Goal: Find specific page/section: Find specific page/section

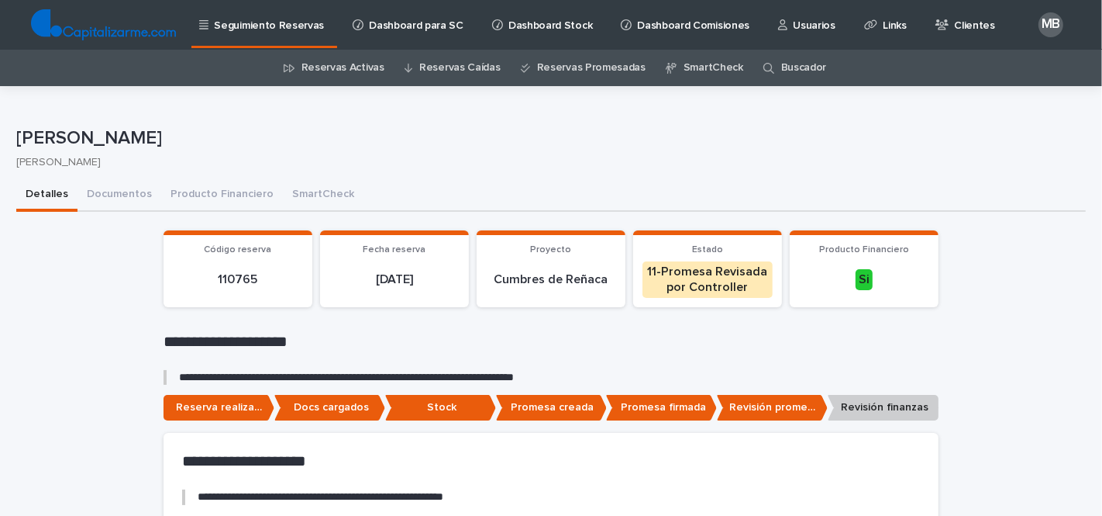
click at [792, 53] on link "Buscador" at bounding box center [804, 68] width 46 height 36
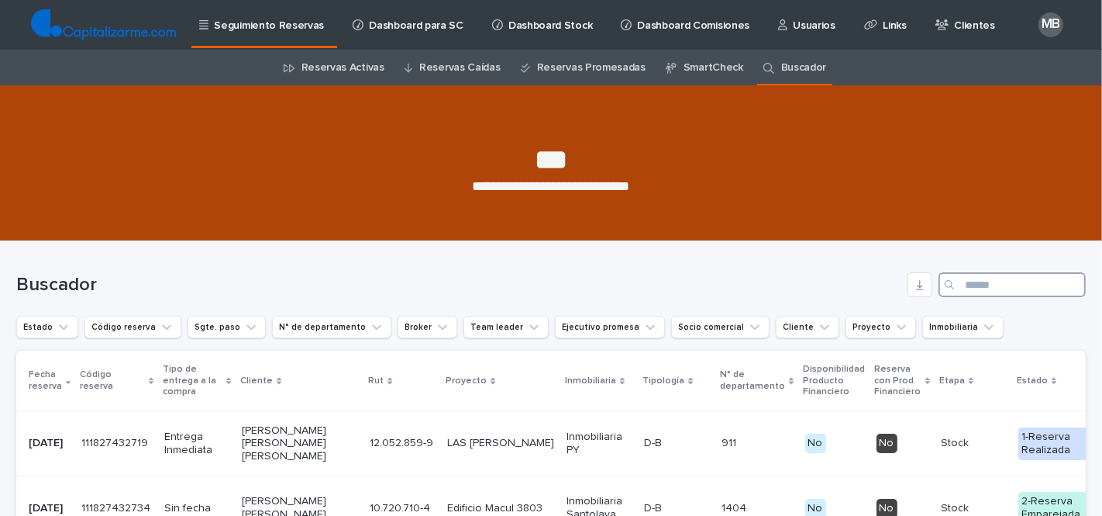
click at [998, 282] on input "Search" at bounding box center [1012, 284] width 147 height 25
paste input "**********"
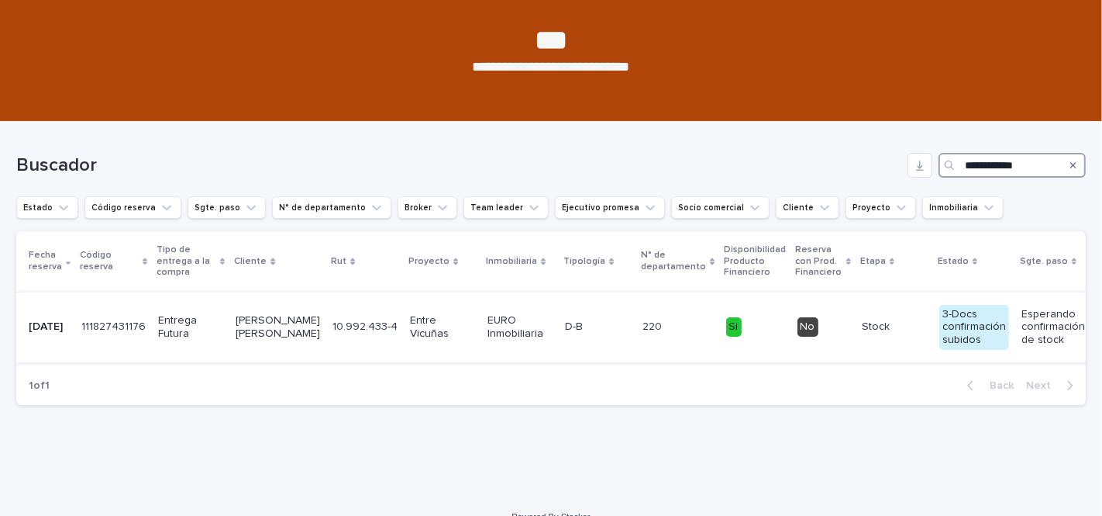
scroll to position [161, 0]
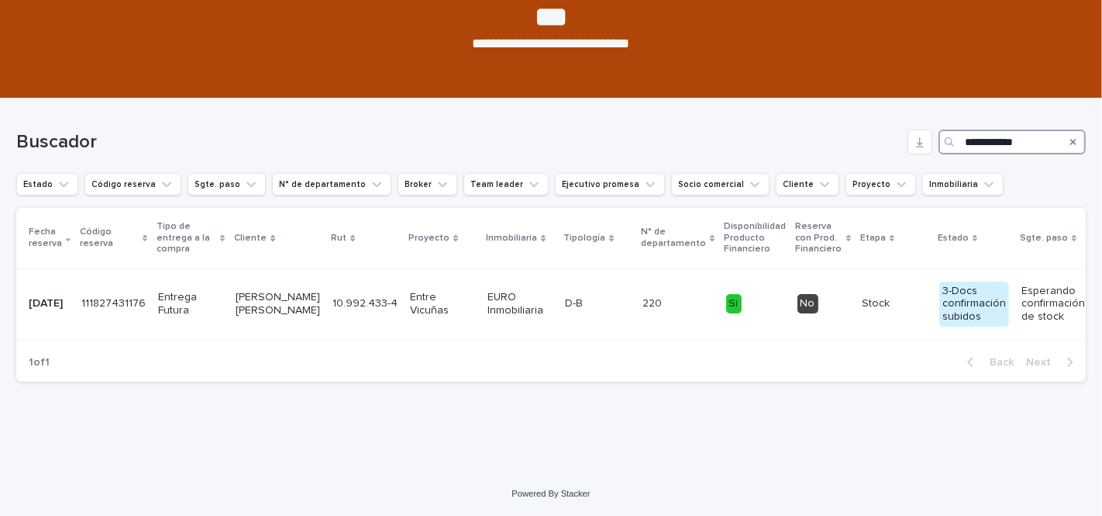
type input "**********"
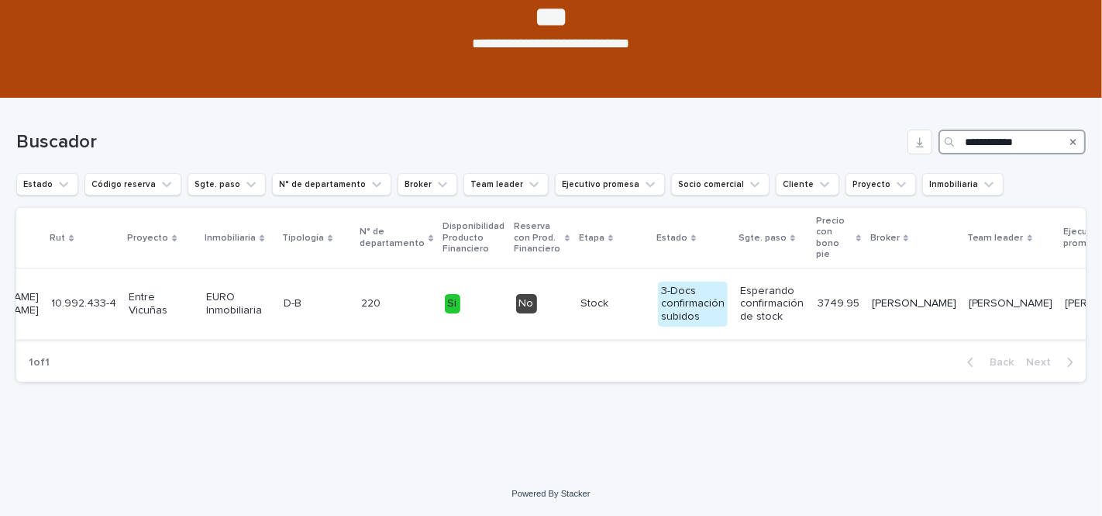
scroll to position [0, 0]
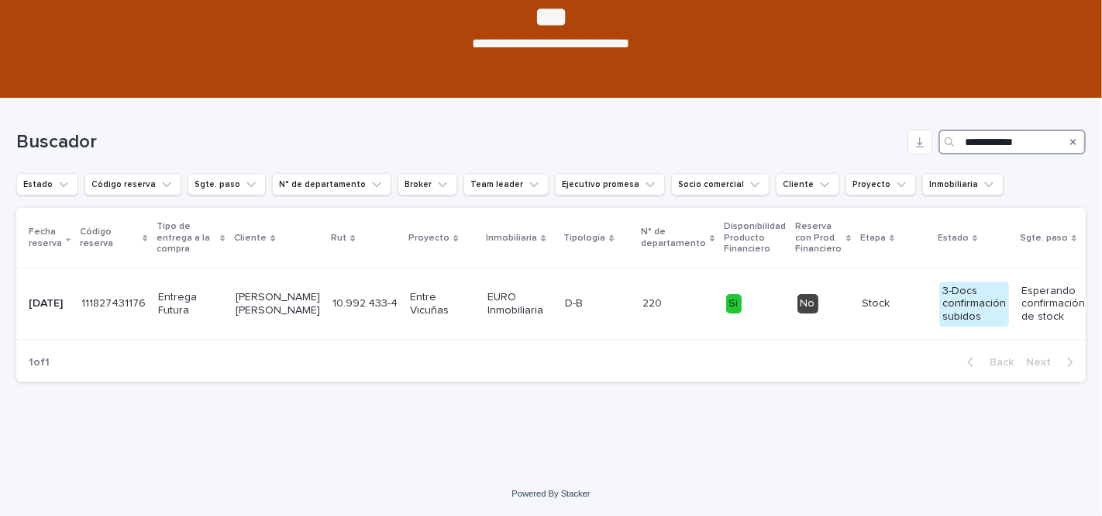
click at [1032, 129] on input "**********" at bounding box center [1012, 141] width 147 height 25
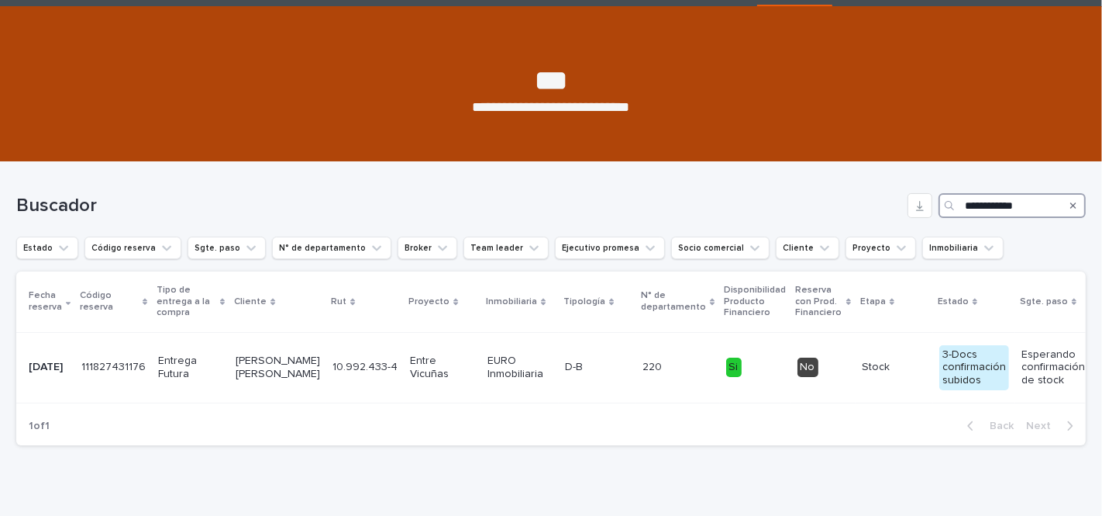
click at [1012, 202] on input "**********" at bounding box center [1012, 205] width 147 height 25
click at [1045, 203] on input "**********" at bounding box center [1012, 205] width 147 height 25
click at [1049, 209] on input "**********" at bounding box center [1012, 205] width 147 height 25
drag, startPoint x: 971, startPoint y: 209, endPoint x: 863, endPoint y: 209, distance: 107.8
click at [863, 209] on div "**********" at bounding box center [551, 205] width 1070 height 25
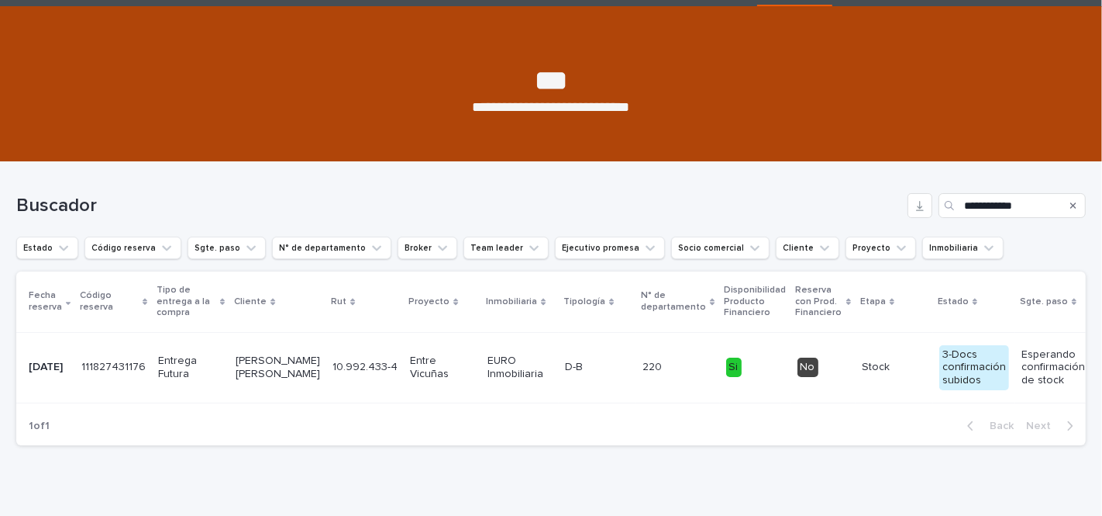
click at [423, 362] on p "Entre Vicuñas" at bounding box center [442, 367] width 65 height 26
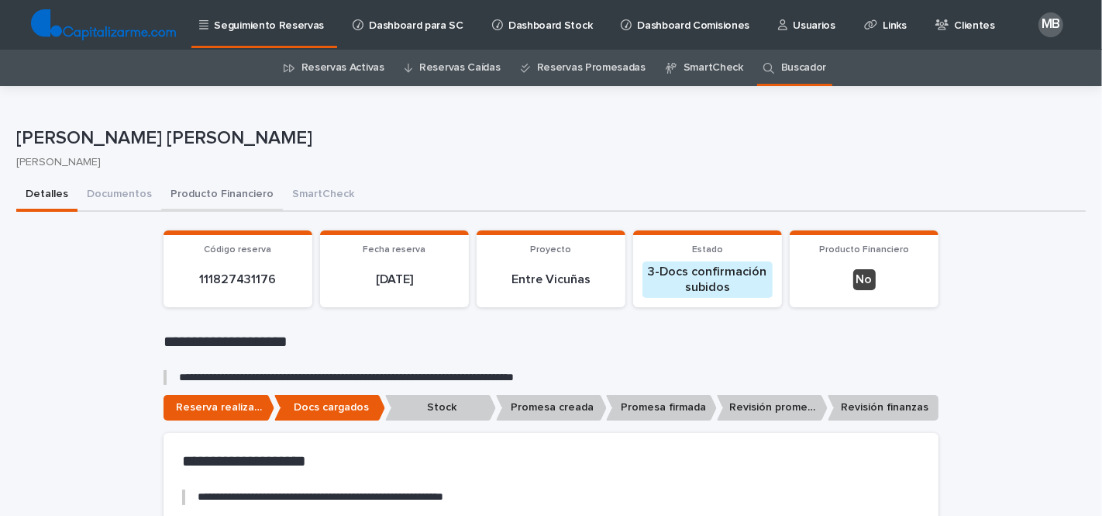
click at [211, 188] on button "Producto Financiero" at bounding box center [222, 195] width 122 height 33
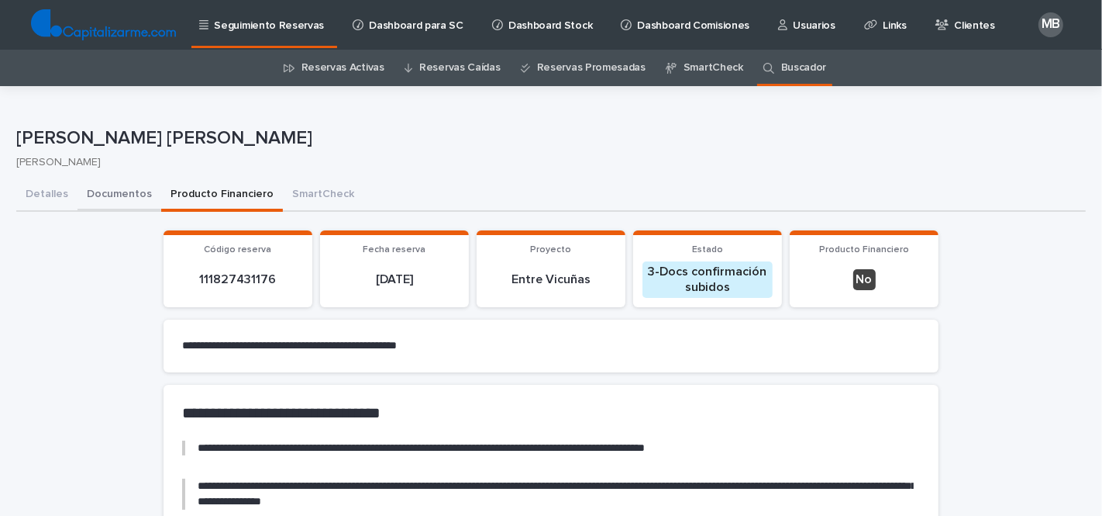
click at [117, 195] on button "Documentos" at bounding box center [120, 195] width 84 height 33
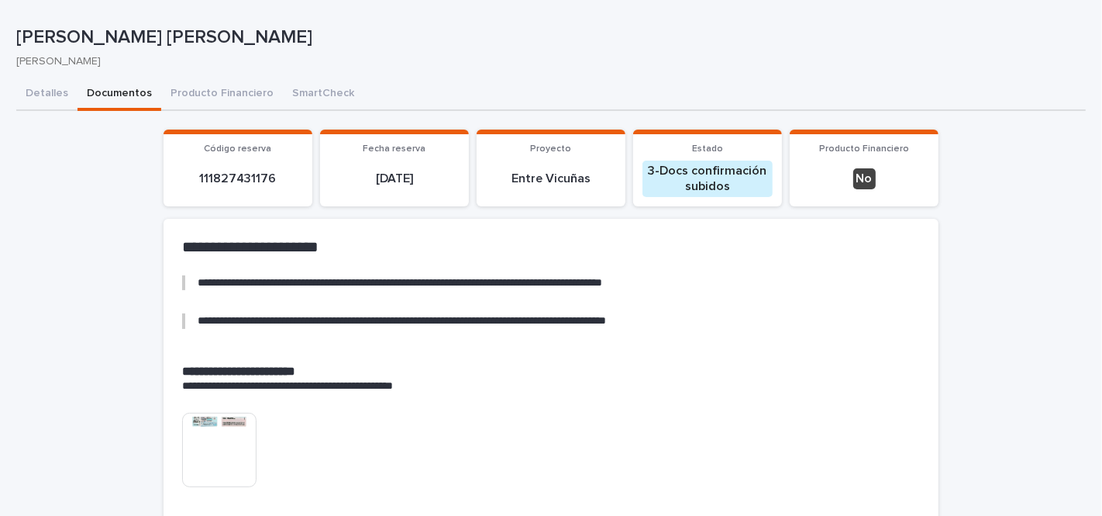
scroll to position [102, 0]
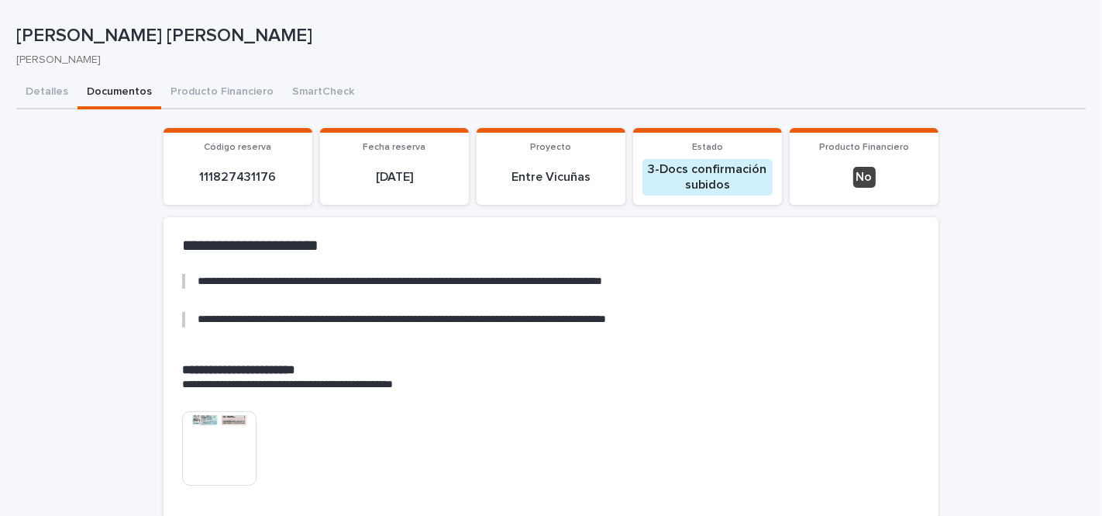
click at [244, 32] on p "[PERSON_NAME] [PERSON_NAME]" at bounding box center [548, 36] width 1064 height 22
click at [326, 27] on p "[PERSON_NAME] [PERSON_NAME]" at bounding box center [548, 36] width 1064 height 22
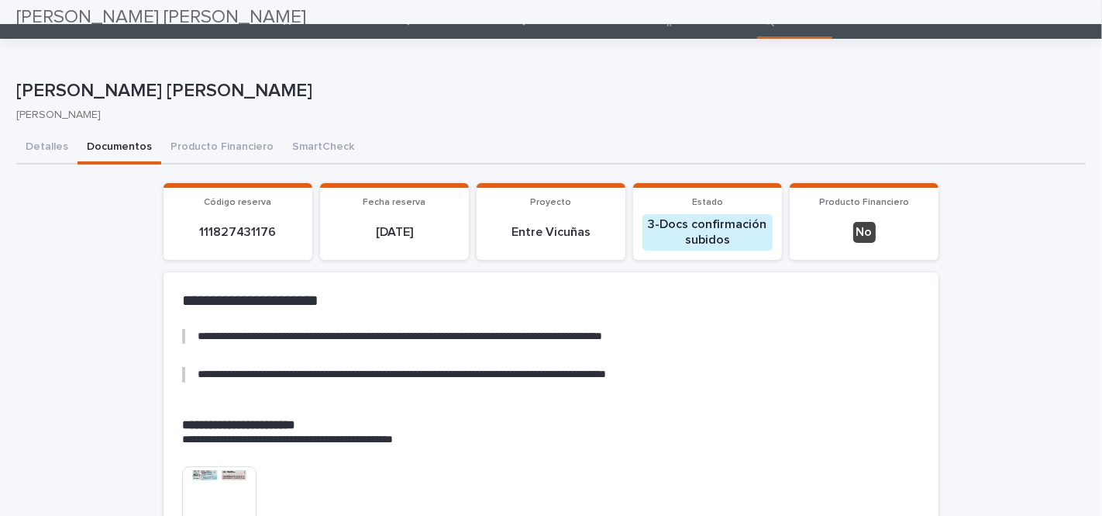
scroll to position [0, 0]
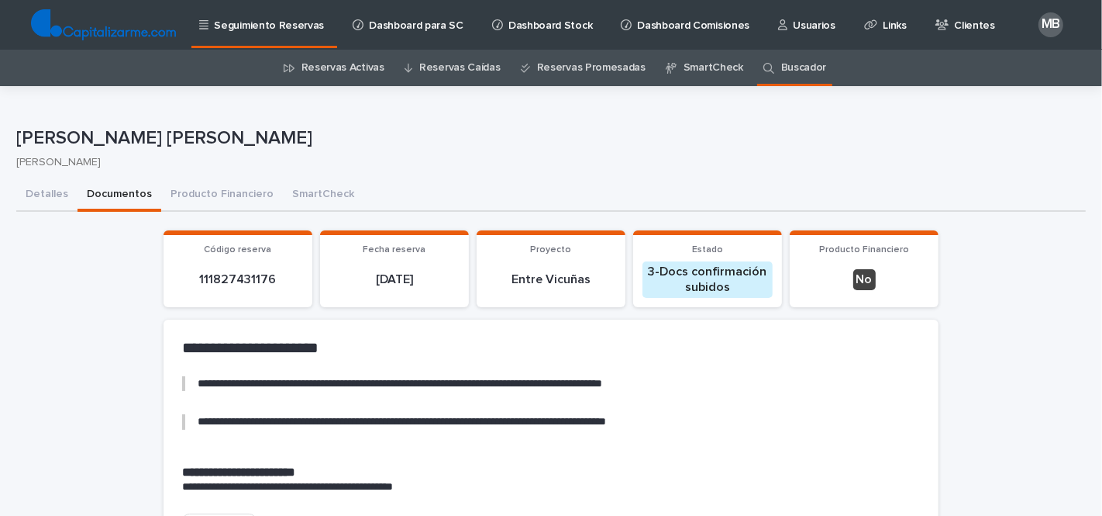
drag, startPoint x: 313, startPoint y: 136, endPoint x: 0, endPoint y: 132, distance: 313.2
copy p "[PERSON_NAME] [PERSON_NAME]"
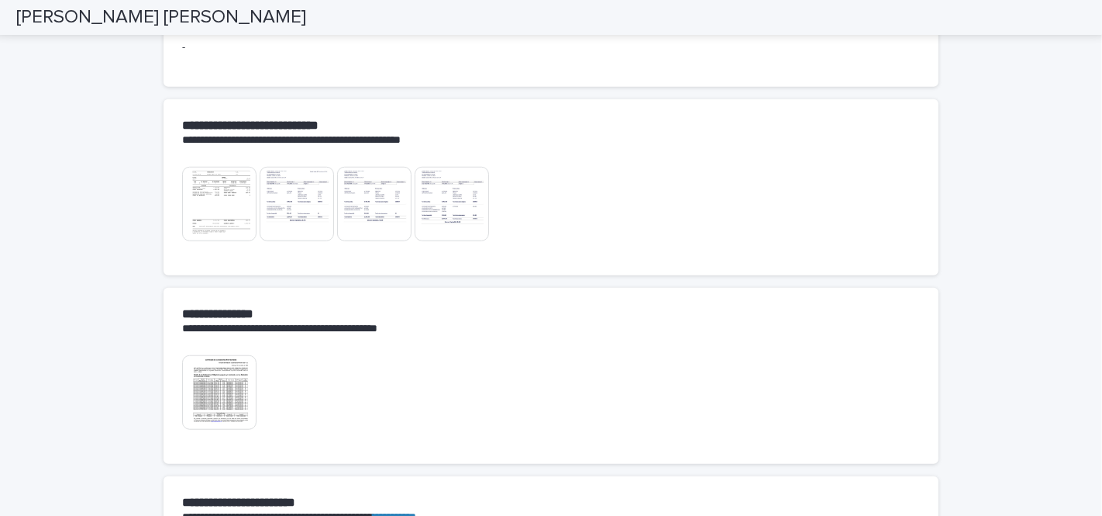
scroll to position [985, 0]
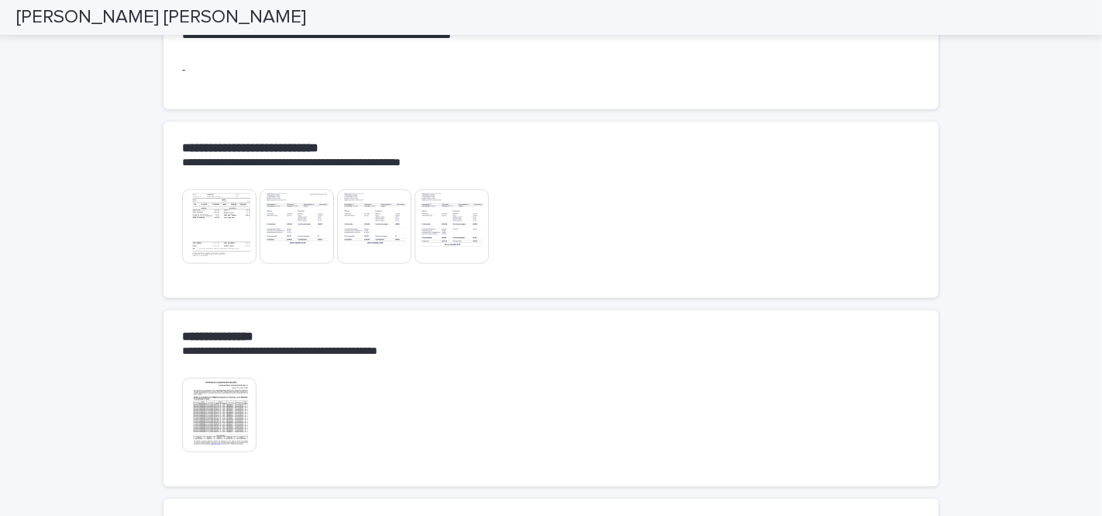
click at [223, 233] on img at bounding box center [219, 226] width 74 height 74
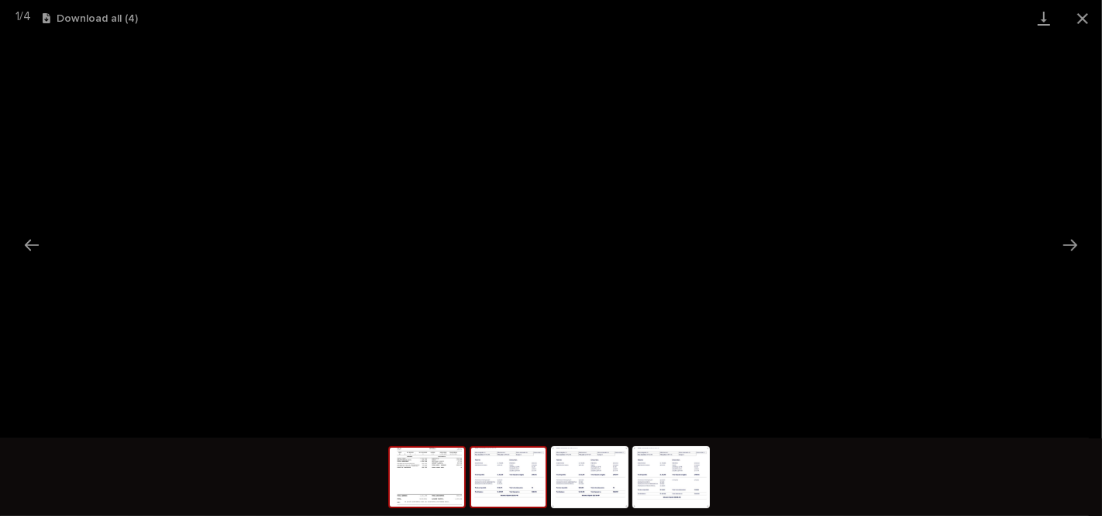
click at [525, 486] on img at bounding box center [508, 476] width 74 height 59
click at [434, 497] on img at bounding box center [427, 476] width 74 height 59
click at [518, 483] on img at bounding box center [508, 476] width 74 height 59
click at [437, 474] on img at bounding box center [427, 476] width 74 height 59
click at [514, 471] on img at bounding box center [508, 476] width 74 height 59
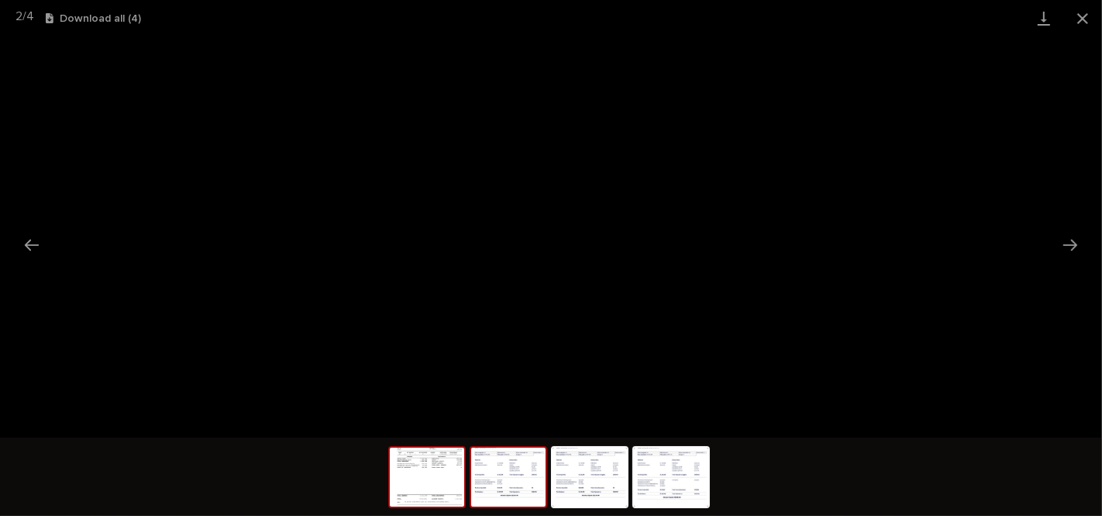
click at [430, 474] on img at bounding box center [427, 476] width 74 height 59
click at [510, 471] on img at bounding box center [508, 476] width 74 height 59
click at [425, 471] on img at bounding box center [427, 476] width 74 height 59
click at [1081, 21] on button "Close gallery" at bounding box center [1083, 18] width 39 height 36
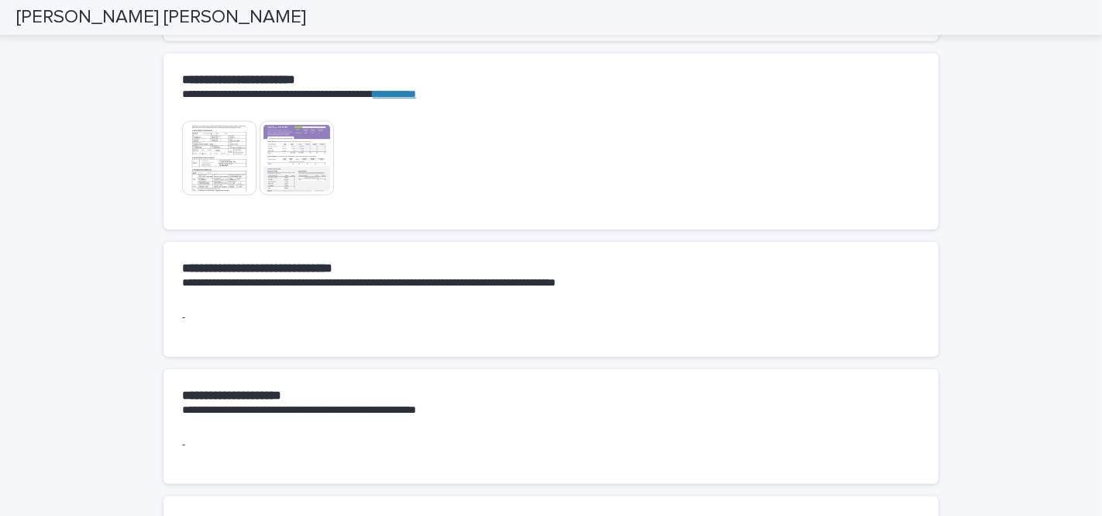
scroll to position [1394, 0]
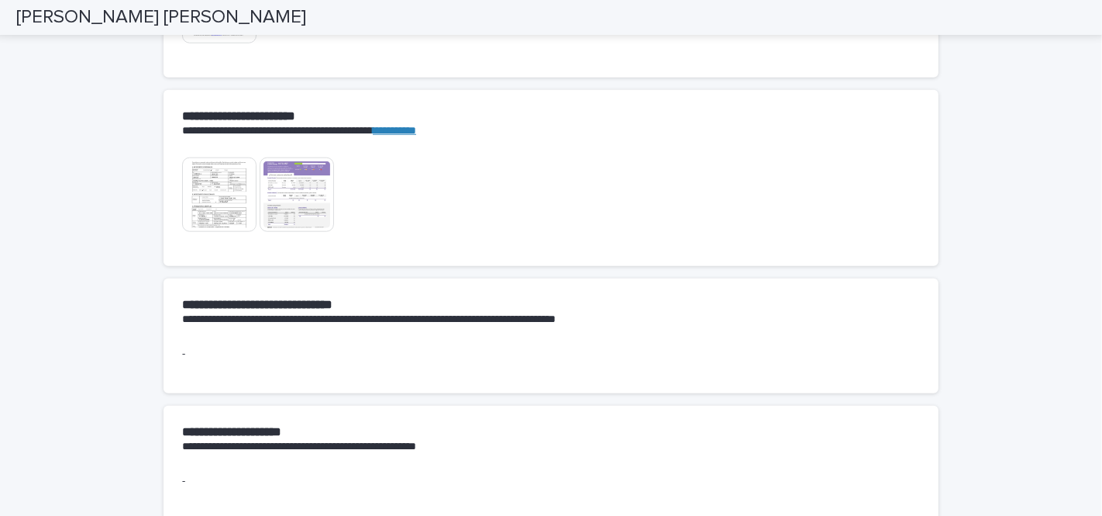
click at [226, 204] on img at bounding box center [219, 194] width 74 height 74
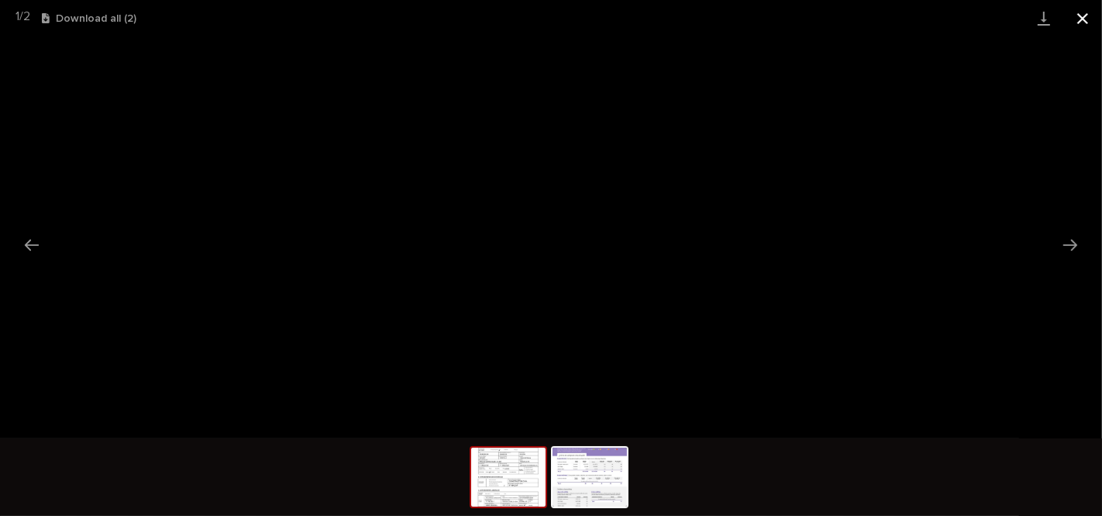
click at [1088, 18] on button "Close gallery" at bounding box center [1083, 18] width 39 height 36
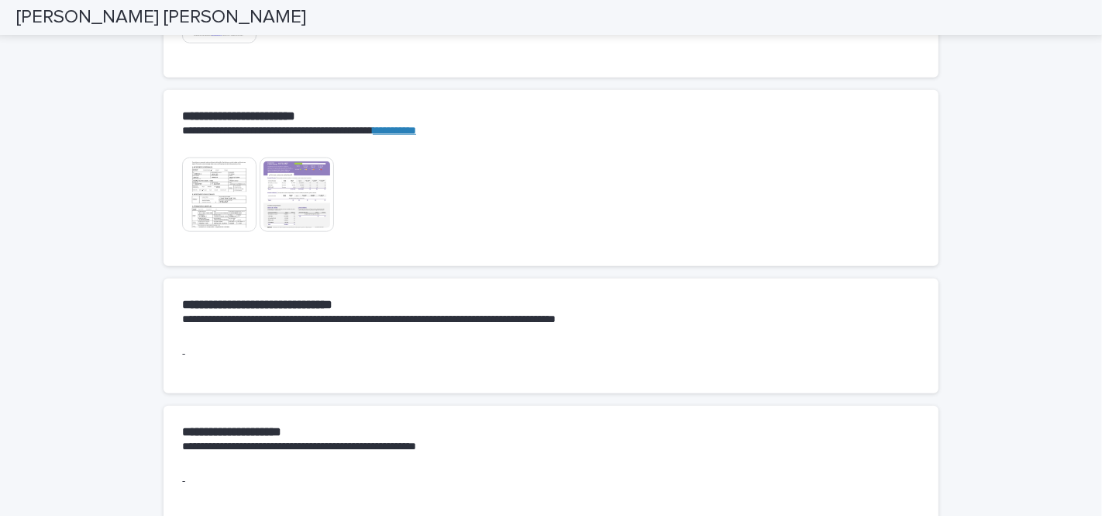
click at [454, 237] on div "This file cannot be opened Download File" at bounding box center [551, 202] width 738 height 90
click at [672, 43] on div "This file cannot be opened Download File" at bounding box center [551, 8] width 738 height 78
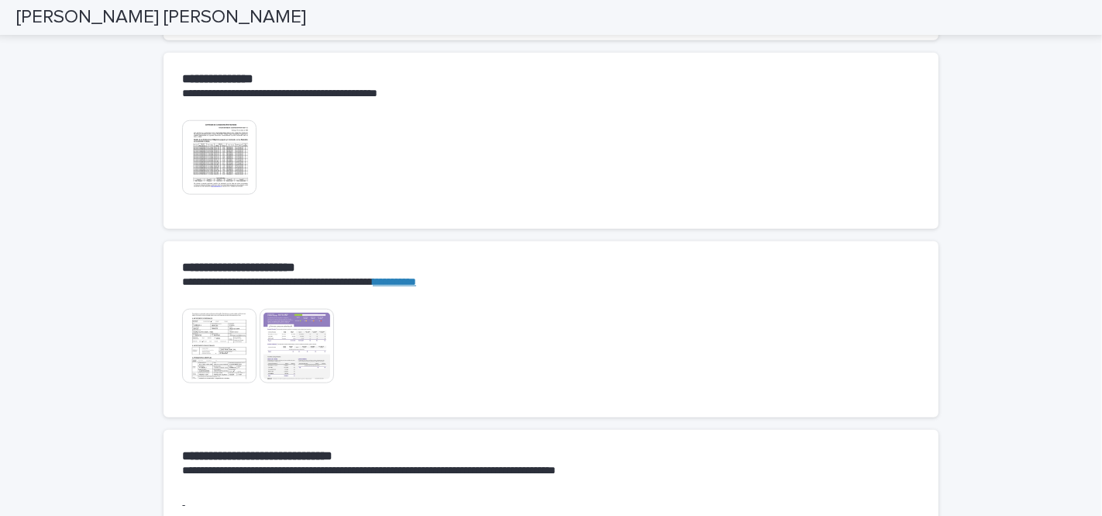
scroll to position [1157, 0]
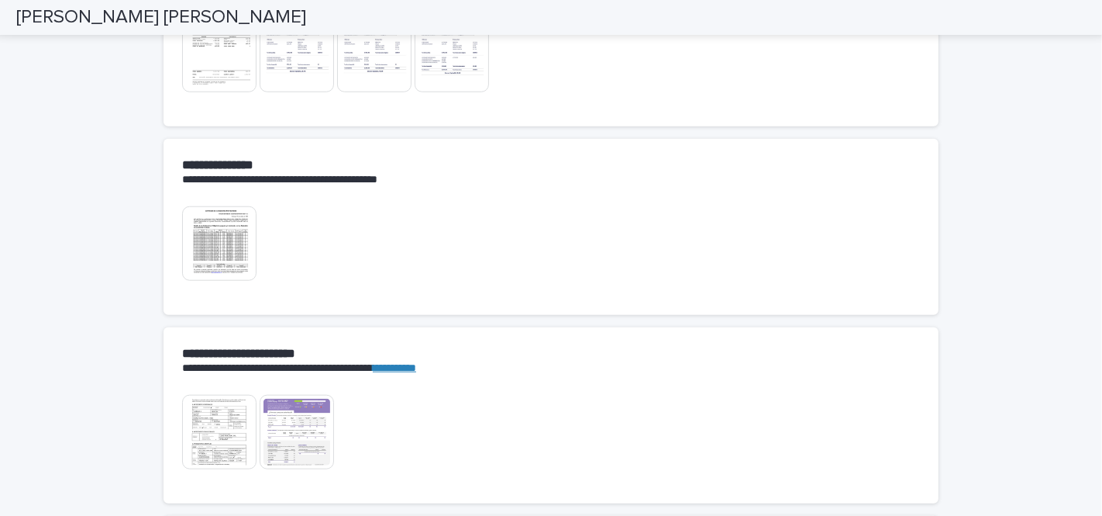
click at [224, 246] on img at bounding box center [219, 243] width 74 height 74
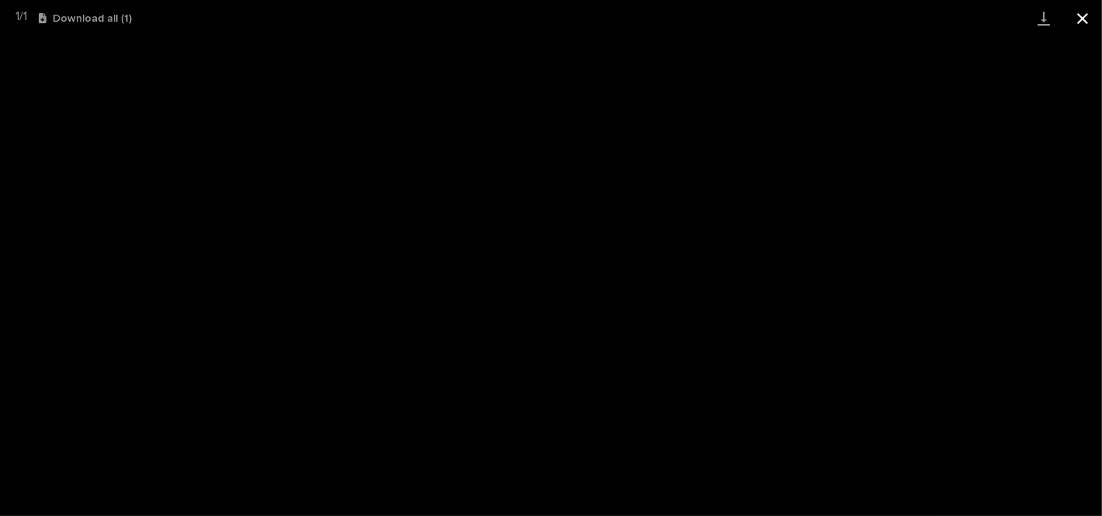
click at [1086, 12] on button "Close gallery" at bounding box center [1083, 18] width 39 height 36
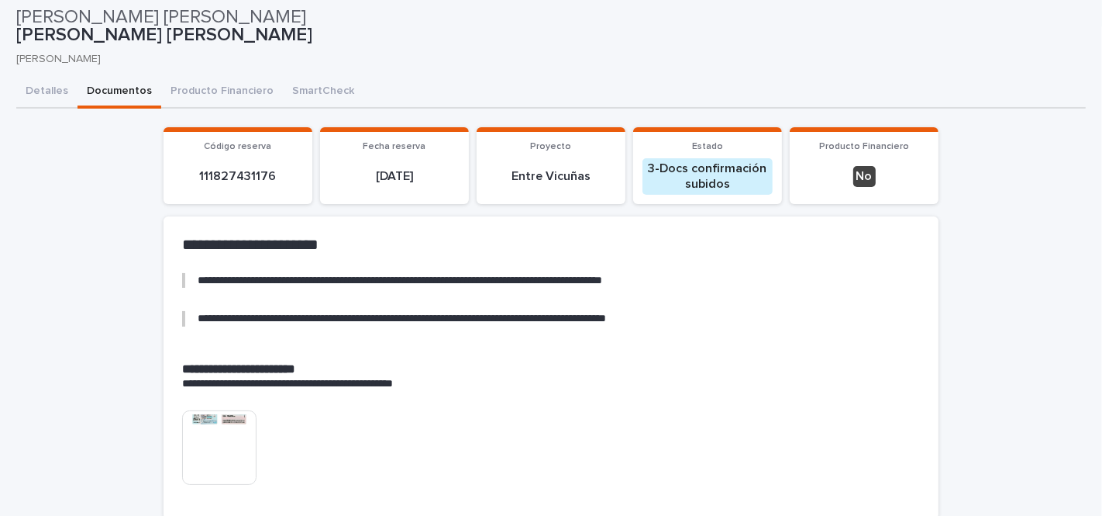
scroll to position [0, 0]
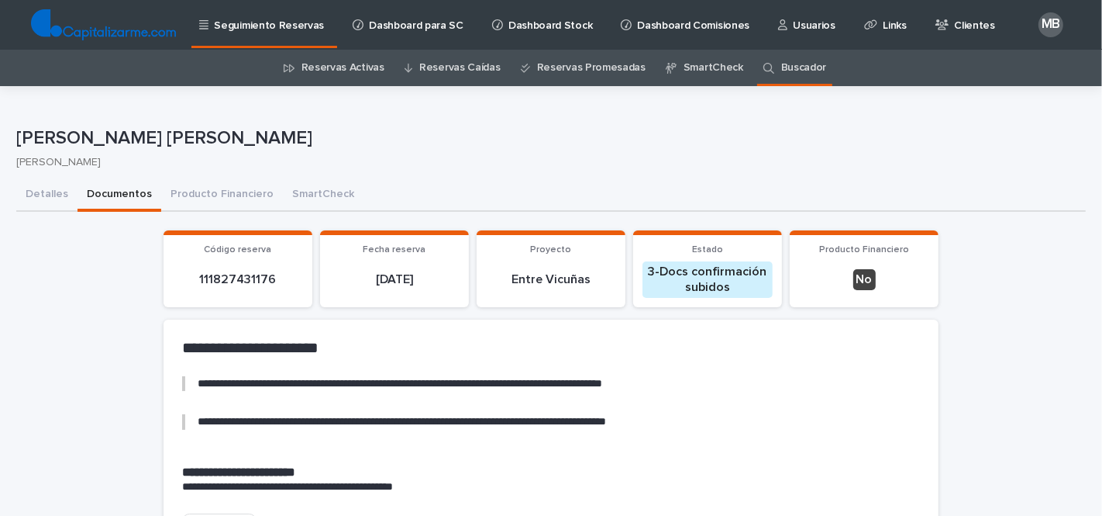
drag, startPoint x: 291, startPoint y: 133, endPoint x: 0, endPoint y: 147, distance: 291.8
copy p "[PERSON_NAME] [PERSON_NAME]"
click at [781, 64] on link "Buscador" at bounding box center [804, 68] width 46 height 36
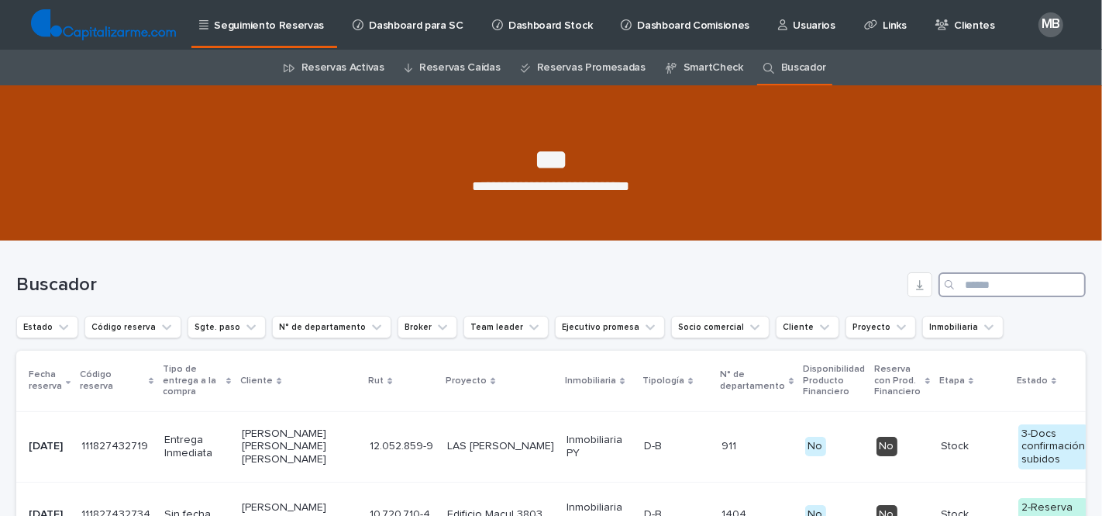
click at [1003, 285] on input "Search" at bounding box center [1012, 284] width 147 height 25
paste input "**********"
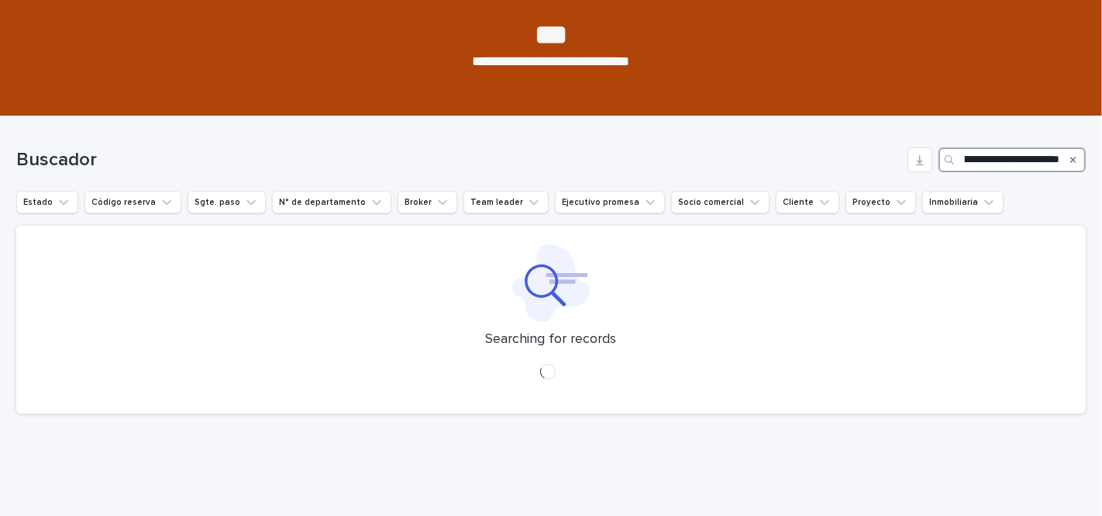
scroll to position [135, 0]
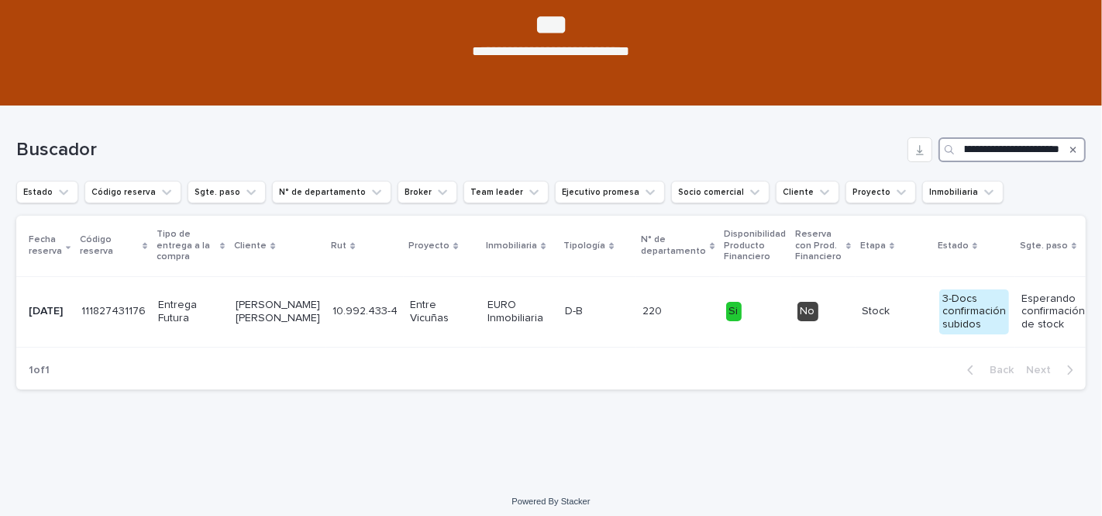
drag, startPoint x: 1019, startPoint y: 150, endPoint x: 1077, endPoint y: 150, distance: 57.4
click at [1077, 150] on div "**********" at bounding box center [1012, 149] width 147 height 25
drag, startPoint x: 1029, startPoint y: 151, endPoint x: 918, endPoint y: 151, distance: 110.9
click at [918, 151] on div "**********" at bounding box center [551, 149] width 1070 height 25
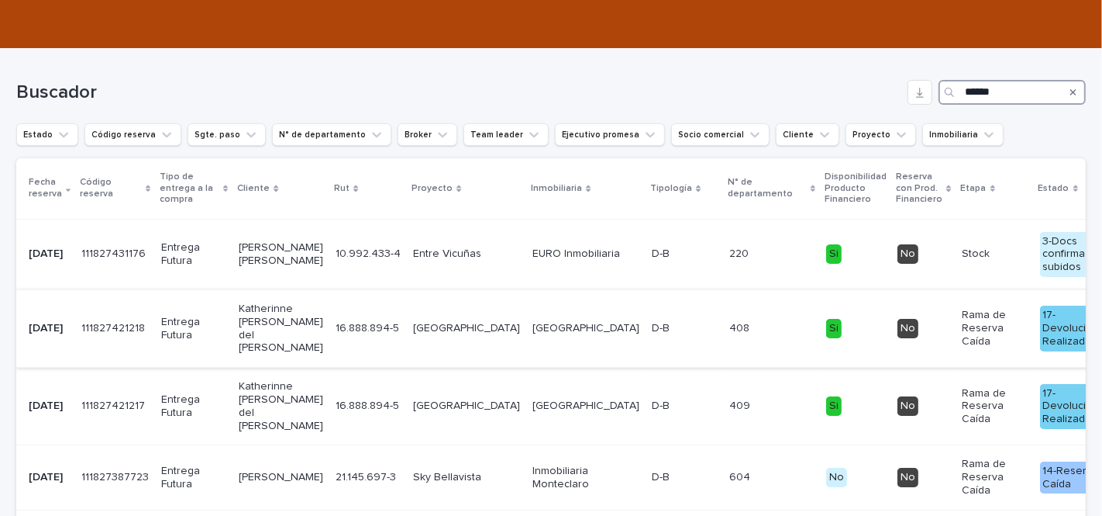
scroll to position [178, 0]
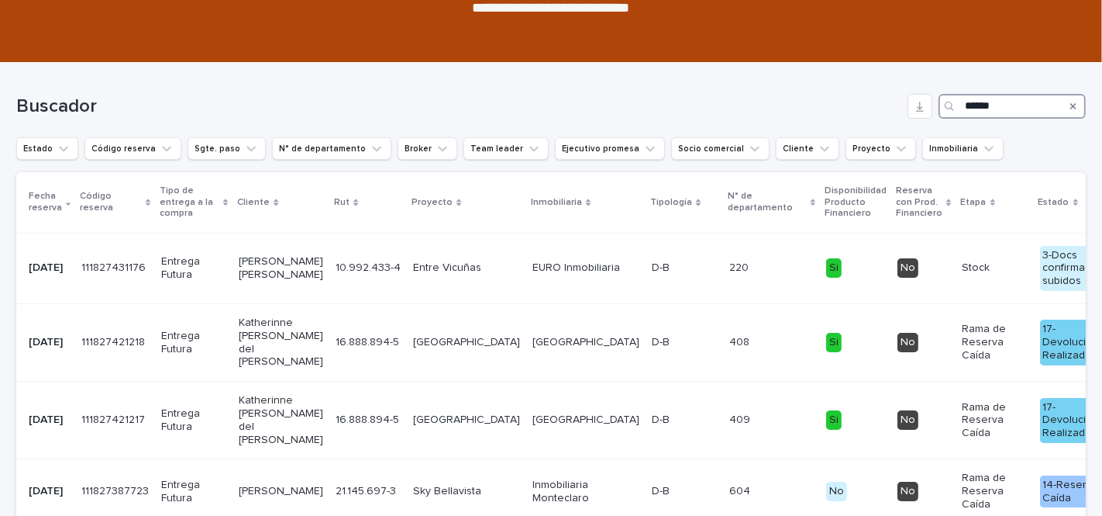
type input "******"
click at [646, 248] on td "D-B D-B" at bounding box center [685, 268] width 78 height 71
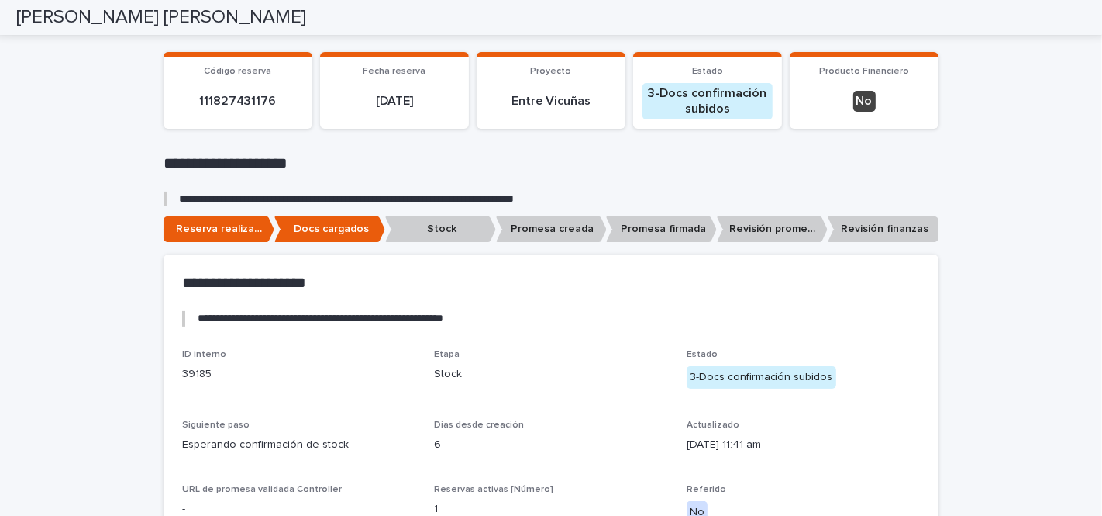
scroll to position [49, 0]
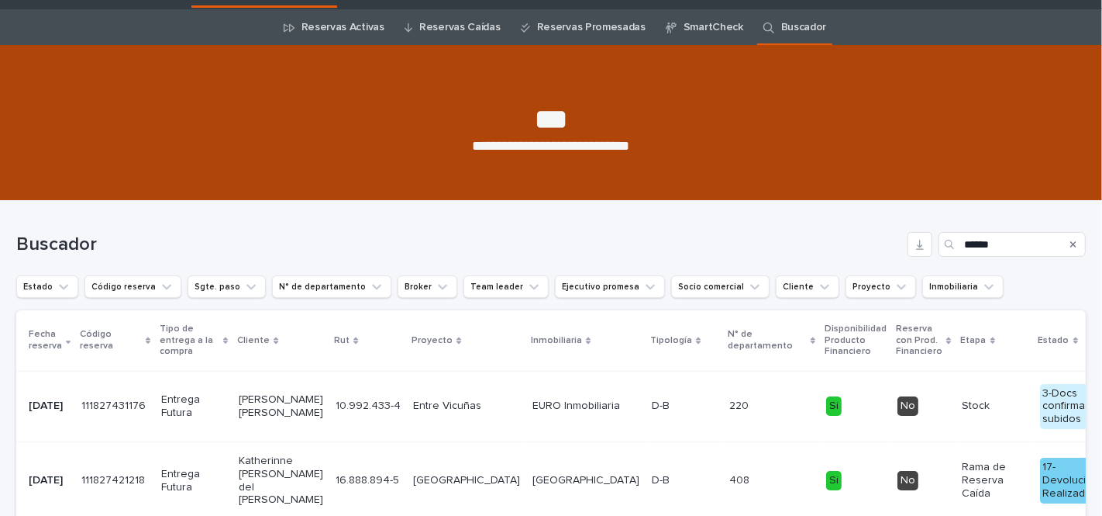
scroll to position [49, 0]
